Goal: Transaction & Acquisition: Purchase product/service

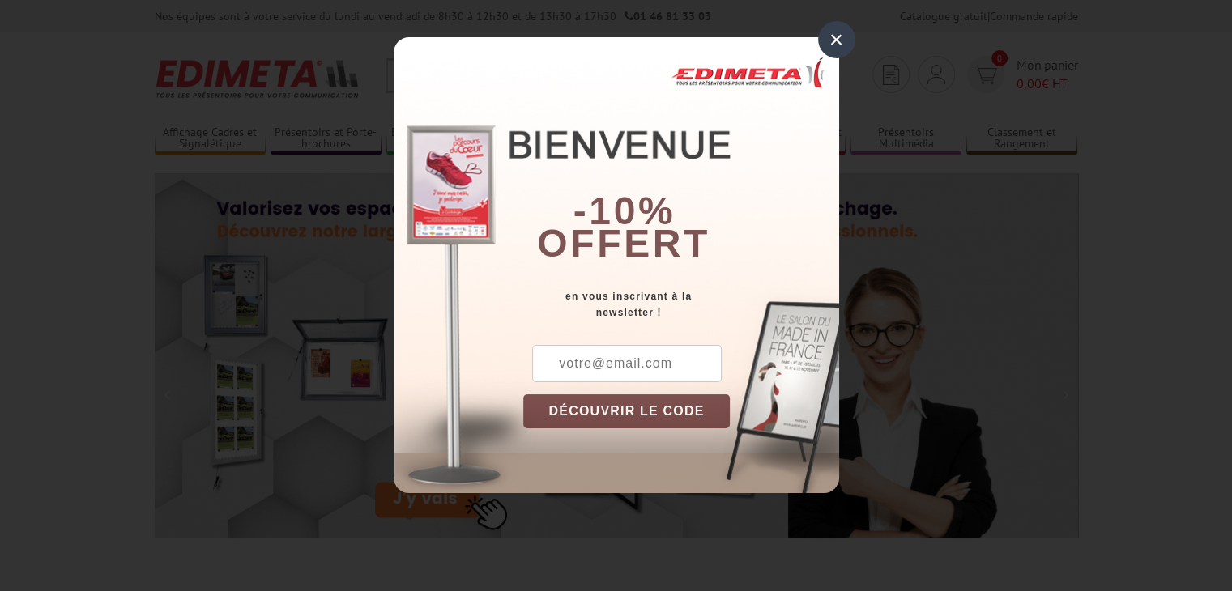
click at [826, 40] on div "×" at bounding box center [836, 39] width 37 height 37
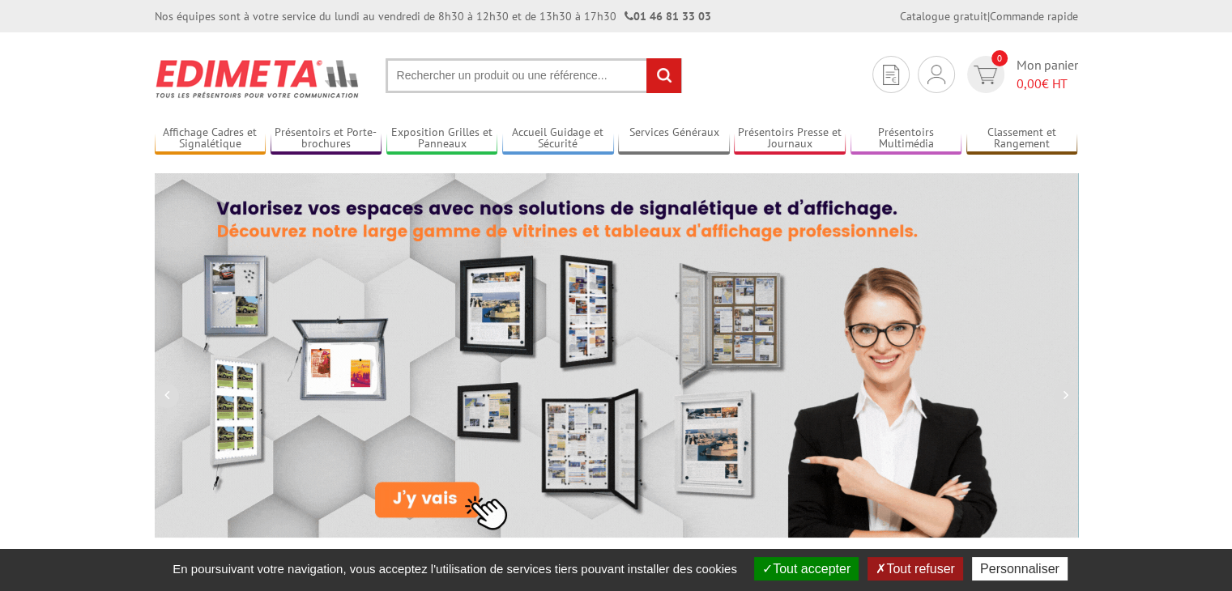
click at [504, 75] on input "text" at bounding box center [534, 75] width 297 height 35
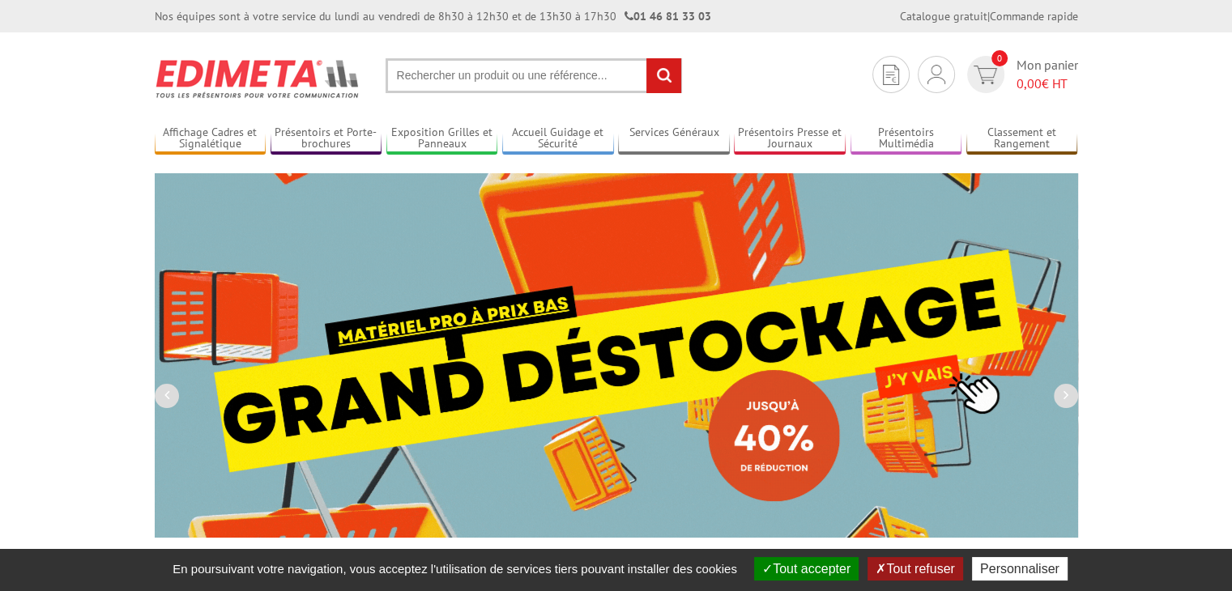
click at [457, 77] on input "text" at bounding box center [534, 75] width 297 height 35
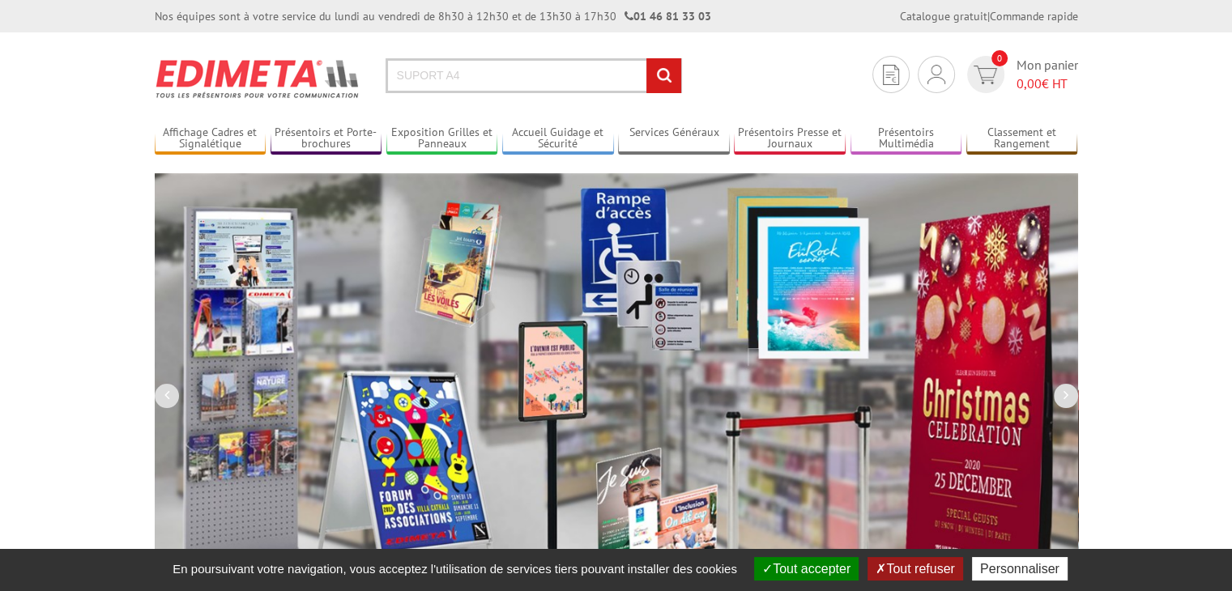
type input "SUPORT A4"
click at [647, 58] on input "rechercher" at bounding box center [664, 75] width 35 height 35
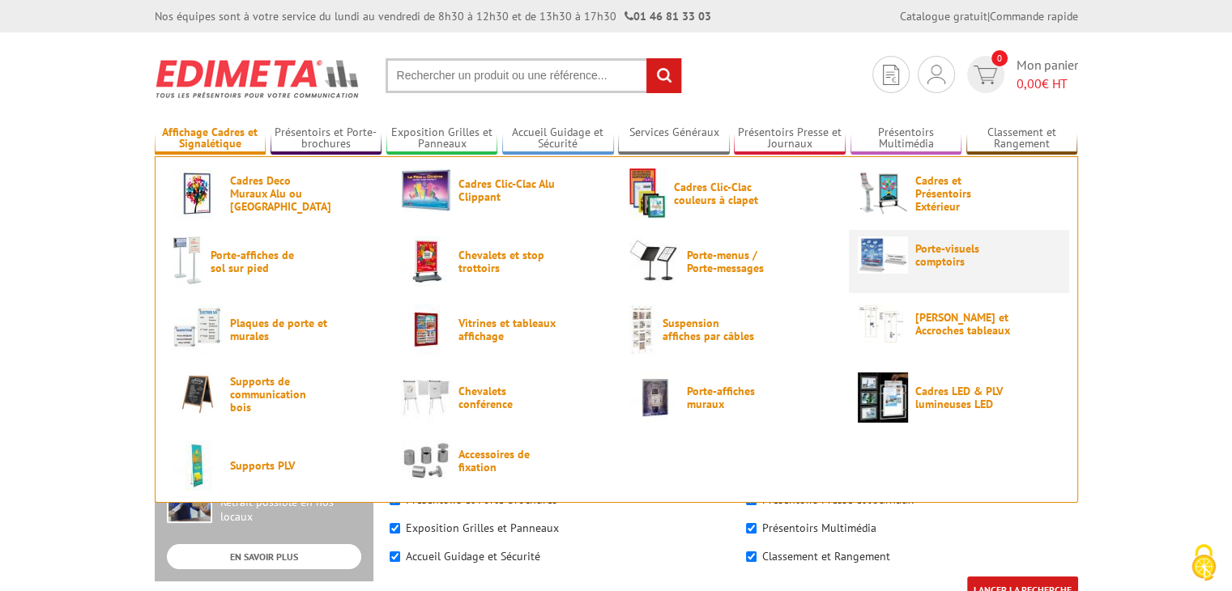
click at [941, 250] on span "Porte-visuels comptoirs" at bounding box center [963, 255] width 97 height 26
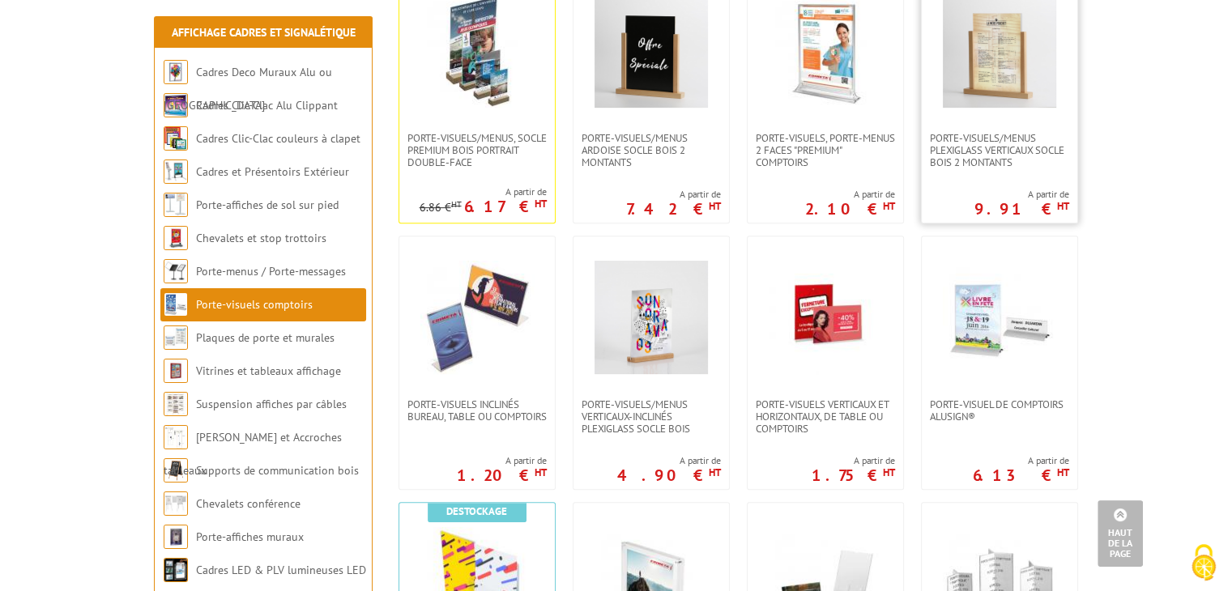
scroll to position [729, 0]
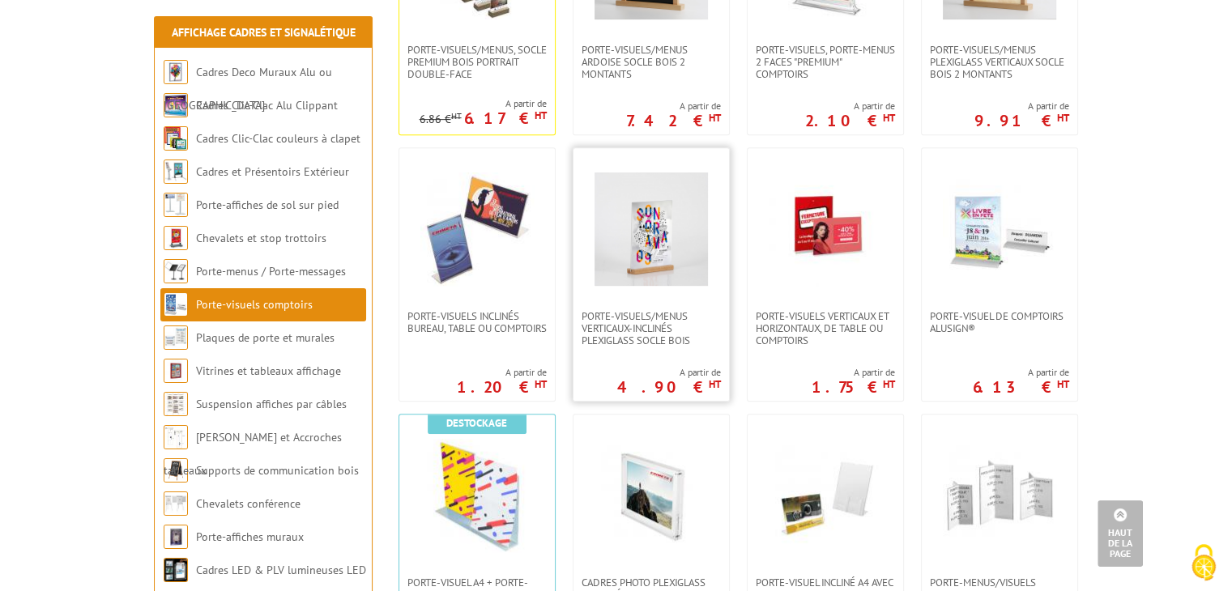
click at [667, 228] on img at bounding box center [651, 229] width 113 height 113
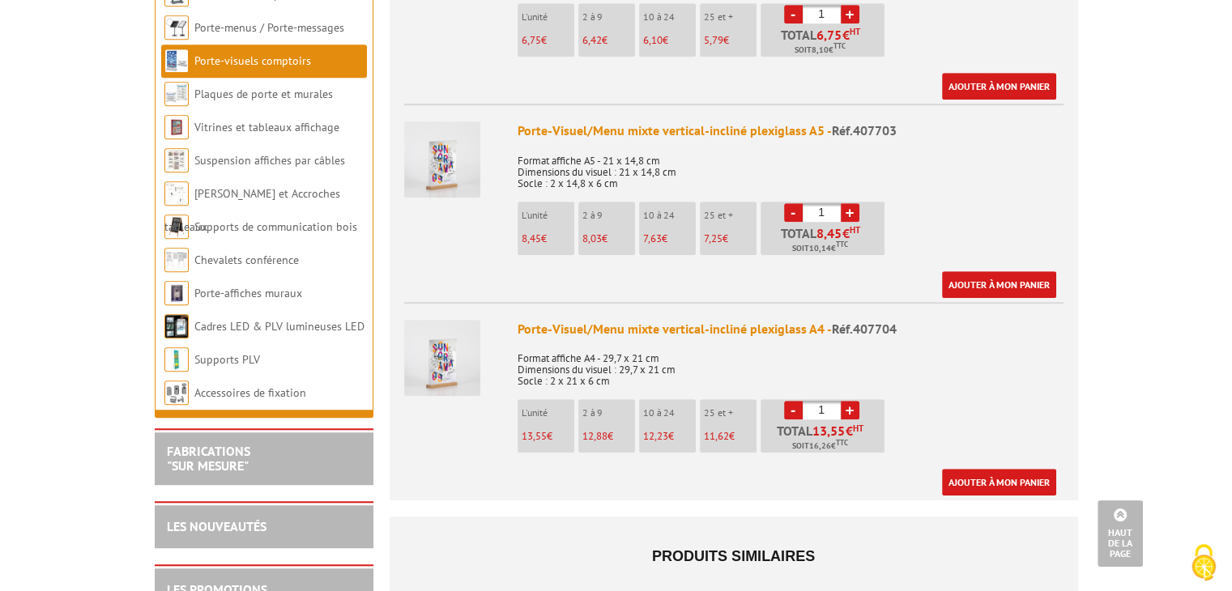
scroll to position [972, 0]
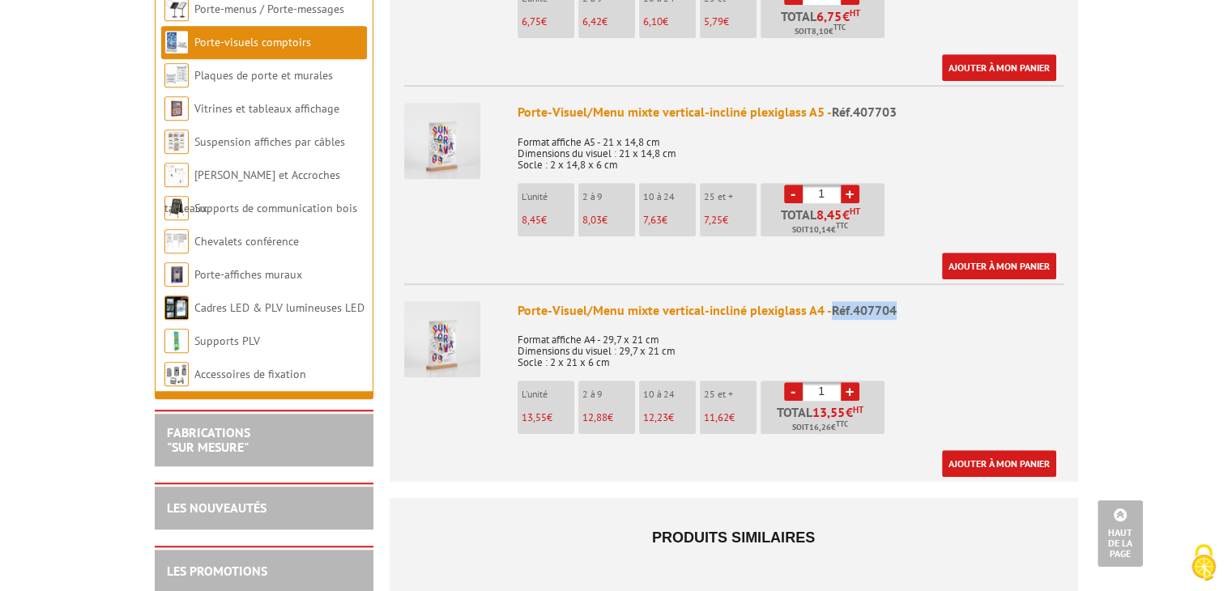
drag, startPoint x: 830, startPoint y: 292, endPoint x: 901, endPoint y: 286, distance: 70.7
click at [901, 301] on div "Porte-Visuel/Menu mixte vertical-incliné plexiglass A4 - Réf.407704" at bounding box center [791, 310] width 546 height 19
copy span "Réf.407704"
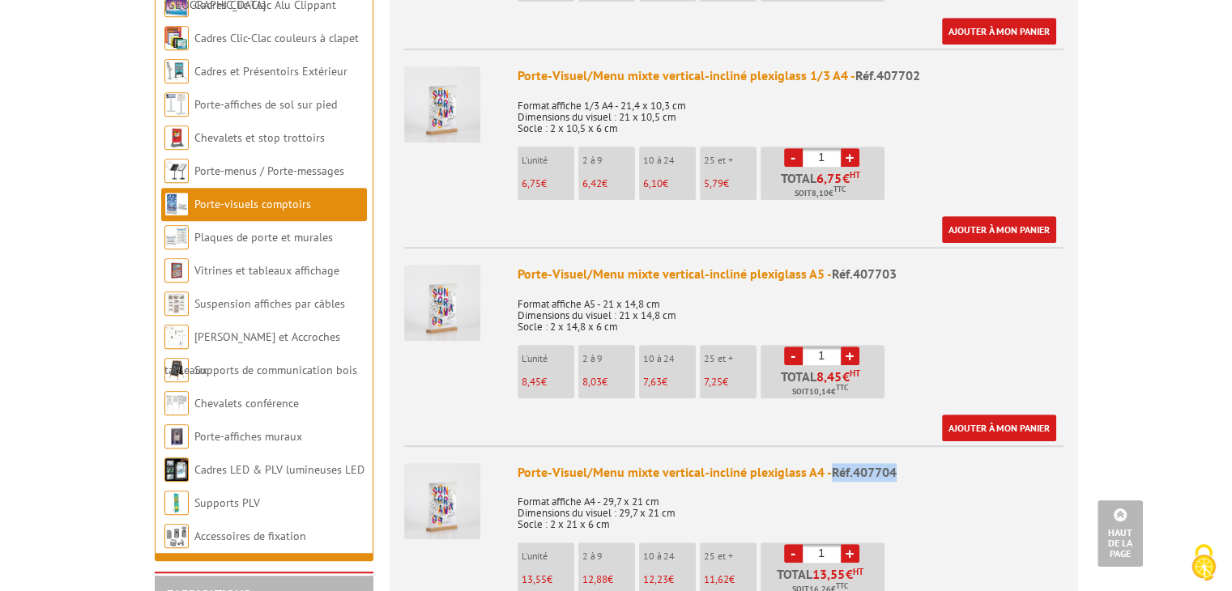
scroll to position [891, 0]
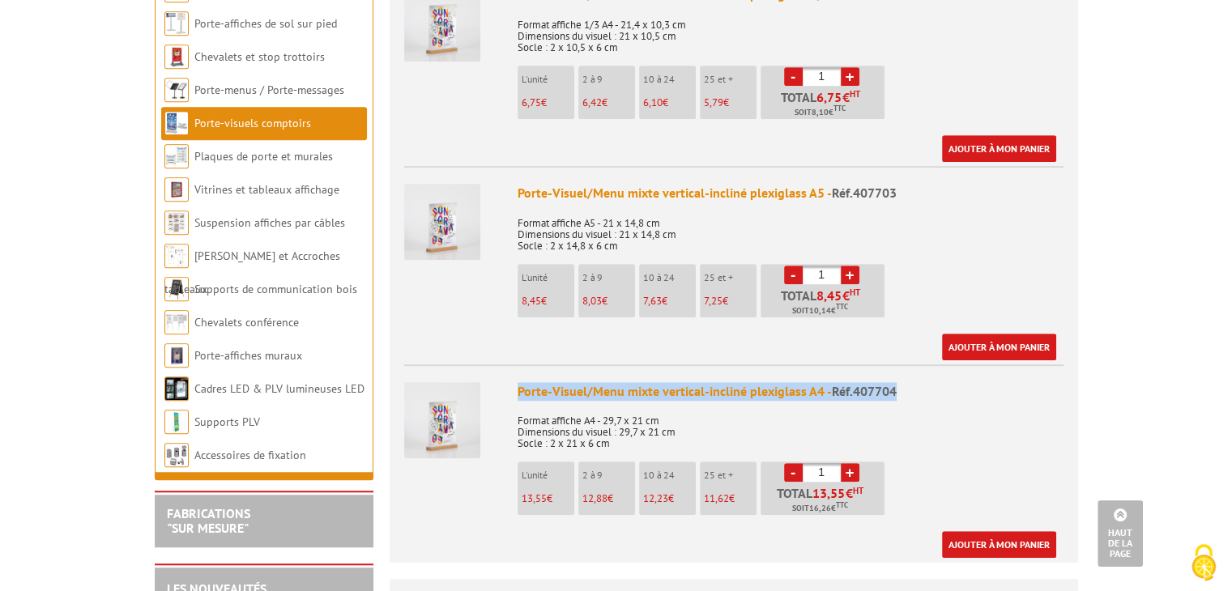
drag, startPoint x: 516, startPoint y: 370, endPoint x: 871, endPoint y: 372, distance: 354.9
click at [891, 372] on li "Porte-Visuel/Menu mixte vertical-incliné plexiglass A4 - Réf.407704 Format affi…" at bounding box center [733, 462] width 659 height 194
copy div "Porte-Visuel/Menu mixte vertical-incliné plexiglass A4 - Réf.407704"
